Goal: Information Seeking & Learning: Check status

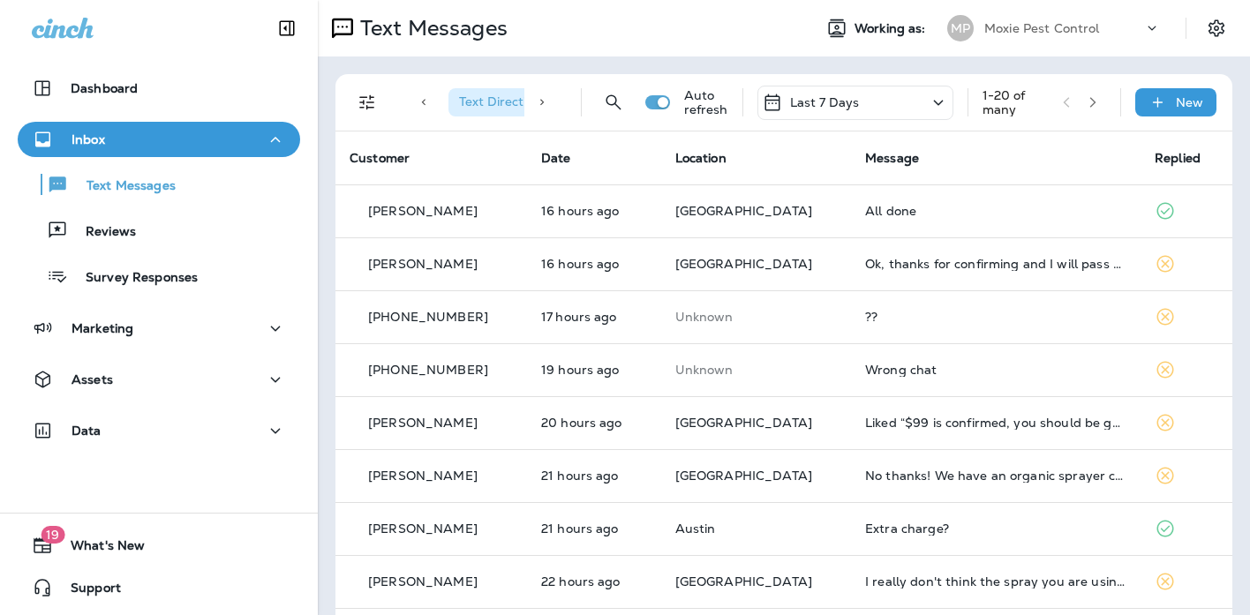
scroll to position [2, 0]
